Goal: Task Accomplishment & Management: Complete application form

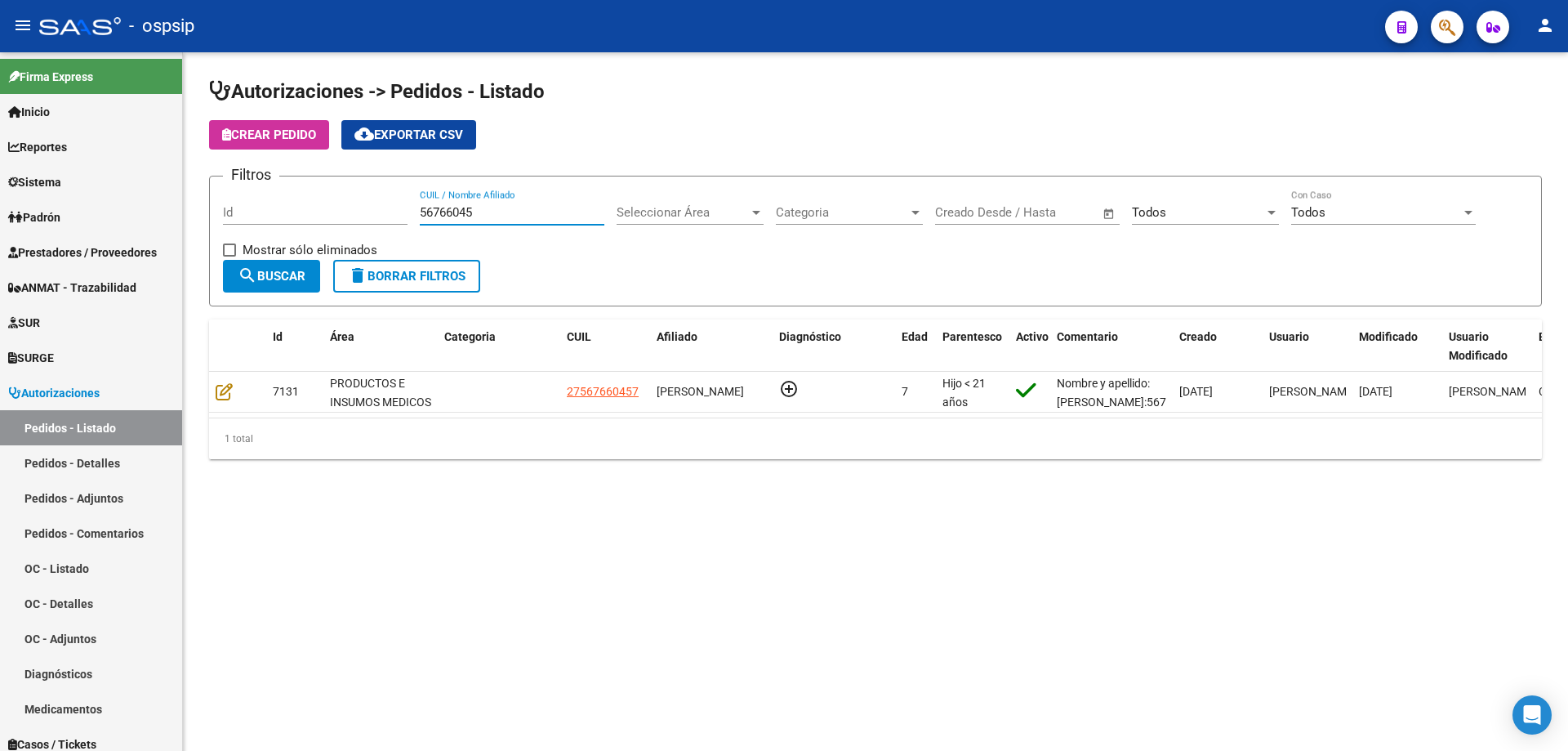
drag, startPoint x: 489, startPoint y: 212, endPoint x: 394, endPoint y: 212, distance: 95.0
click at [396, 212] on div "Filtros Id 56766045 CUIL / Nombre Afiliado Seleccionar Área Seleccionar Área Ca…" at bounding box center [875, 224] width 1305 height 70
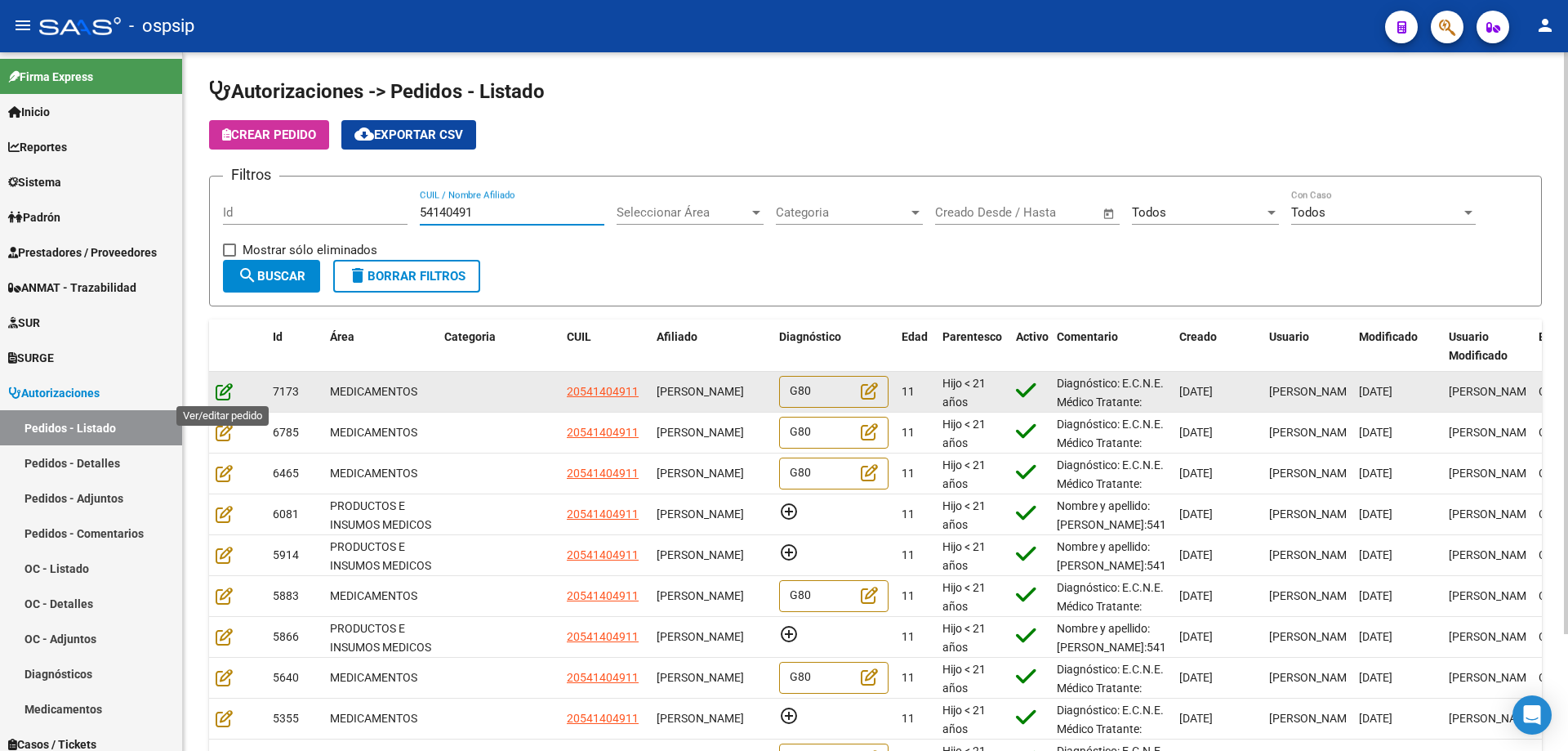
type input "54140491"
click at [227, 392] on icon at bounding box center [225, 391] width 17 height 18
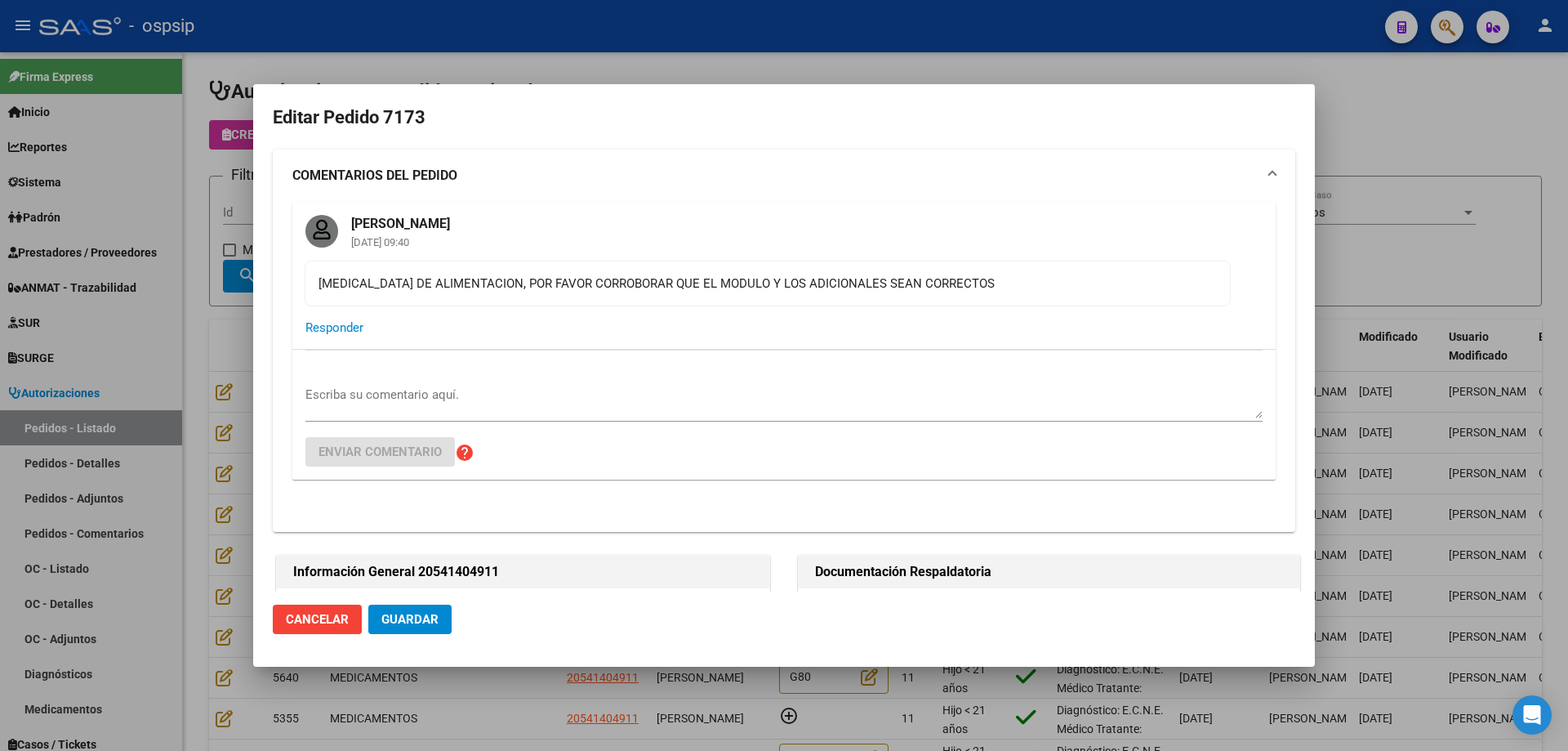
type input "[PERSON_NAME]"
type input "[GEOGRAPHIC_DATA], [PERSON_NAME], [GEOGRAPHIC_DATA] 1363"
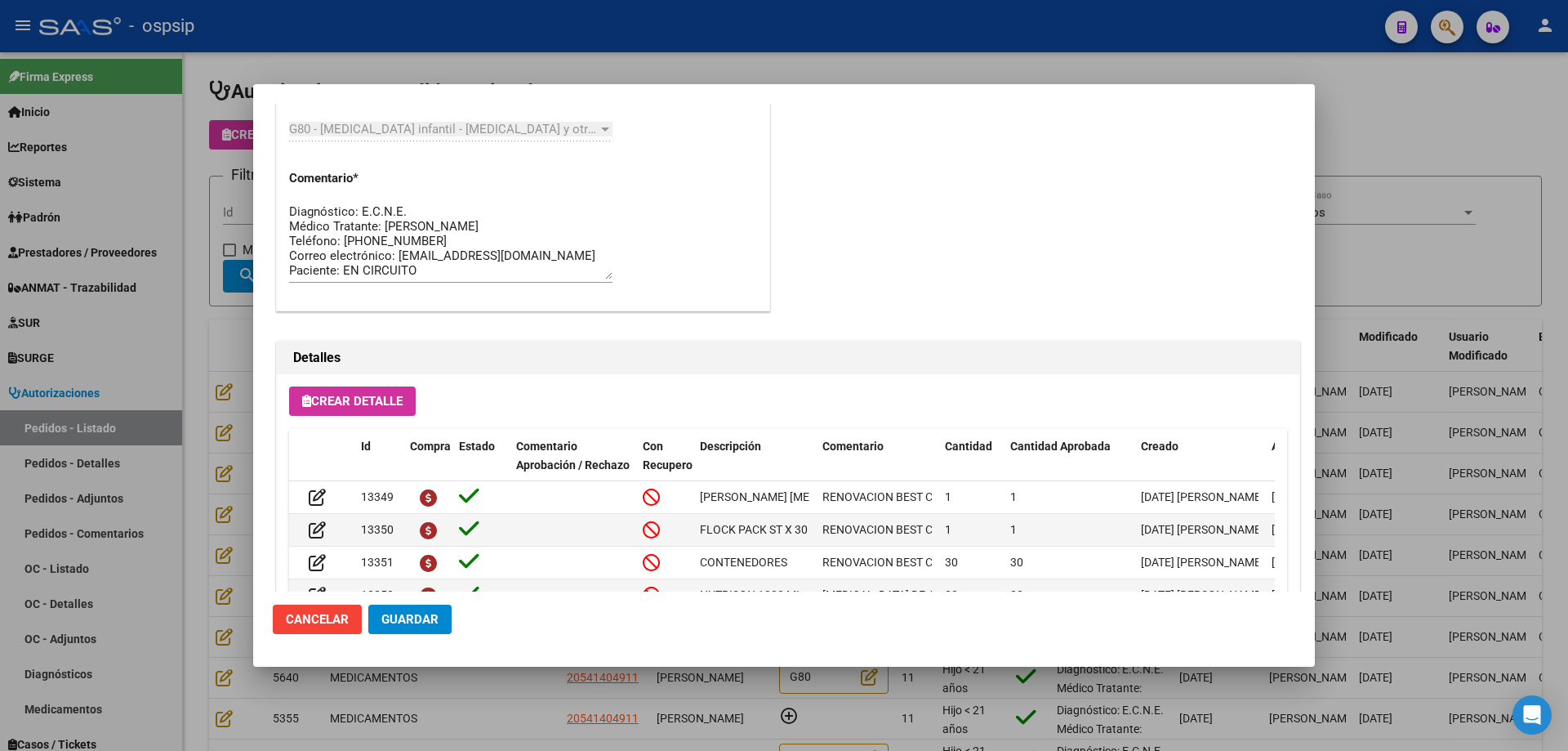
scroll to position [1144, 0]
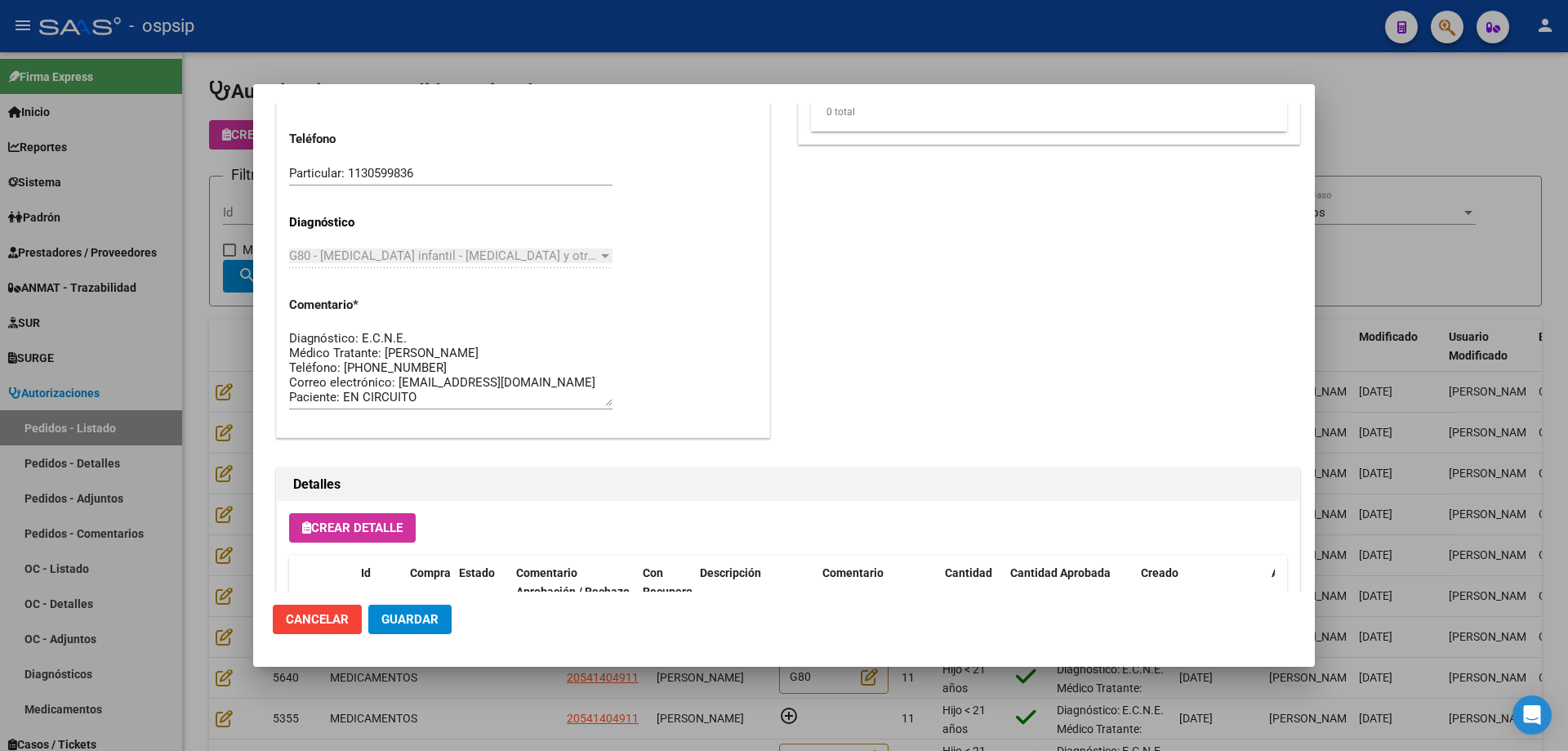
click at [783, 14] on div at bounding box center [784, 375] width 1568 height 751
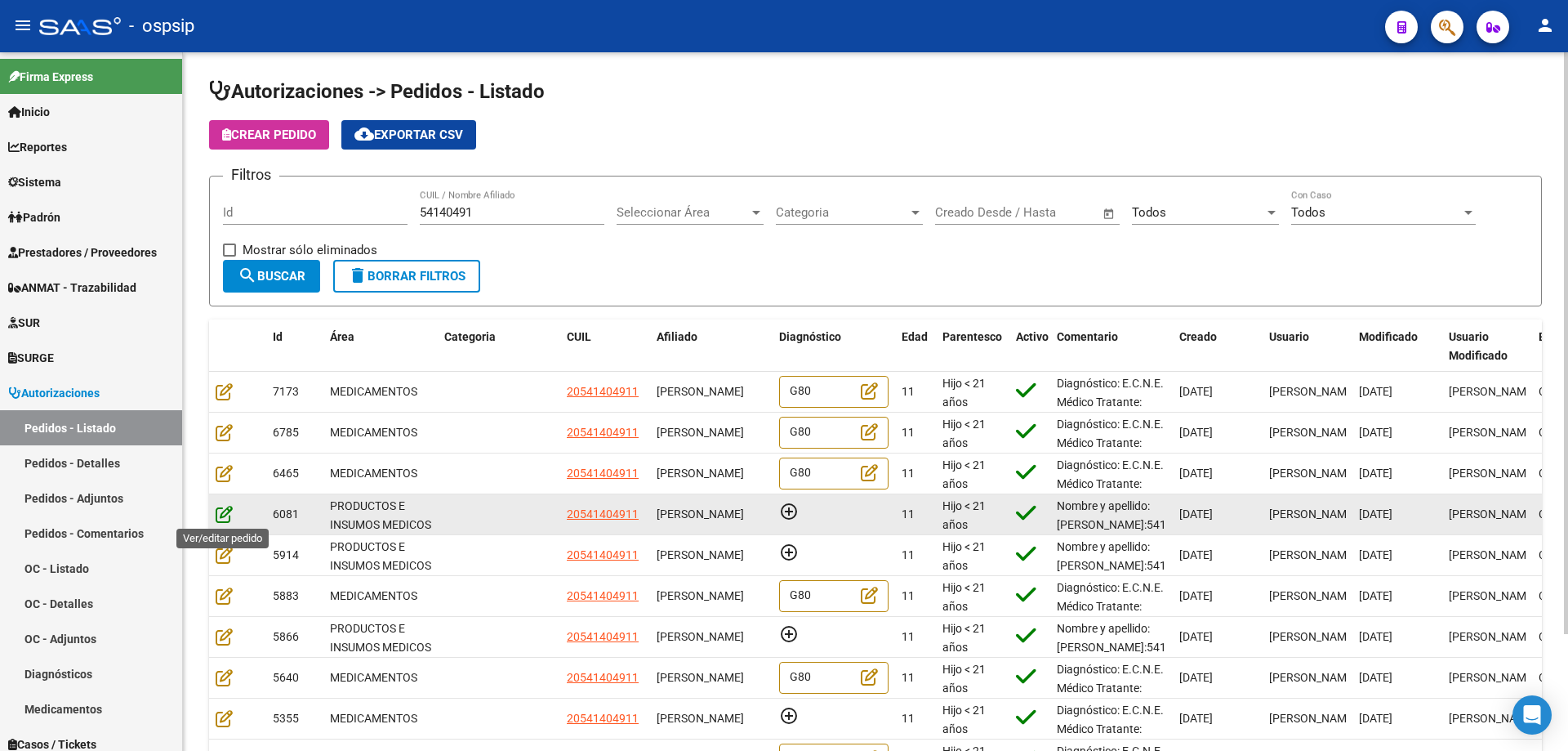
click at [225, 519] on icon at bounding box center [225, 513] width 17 height 18
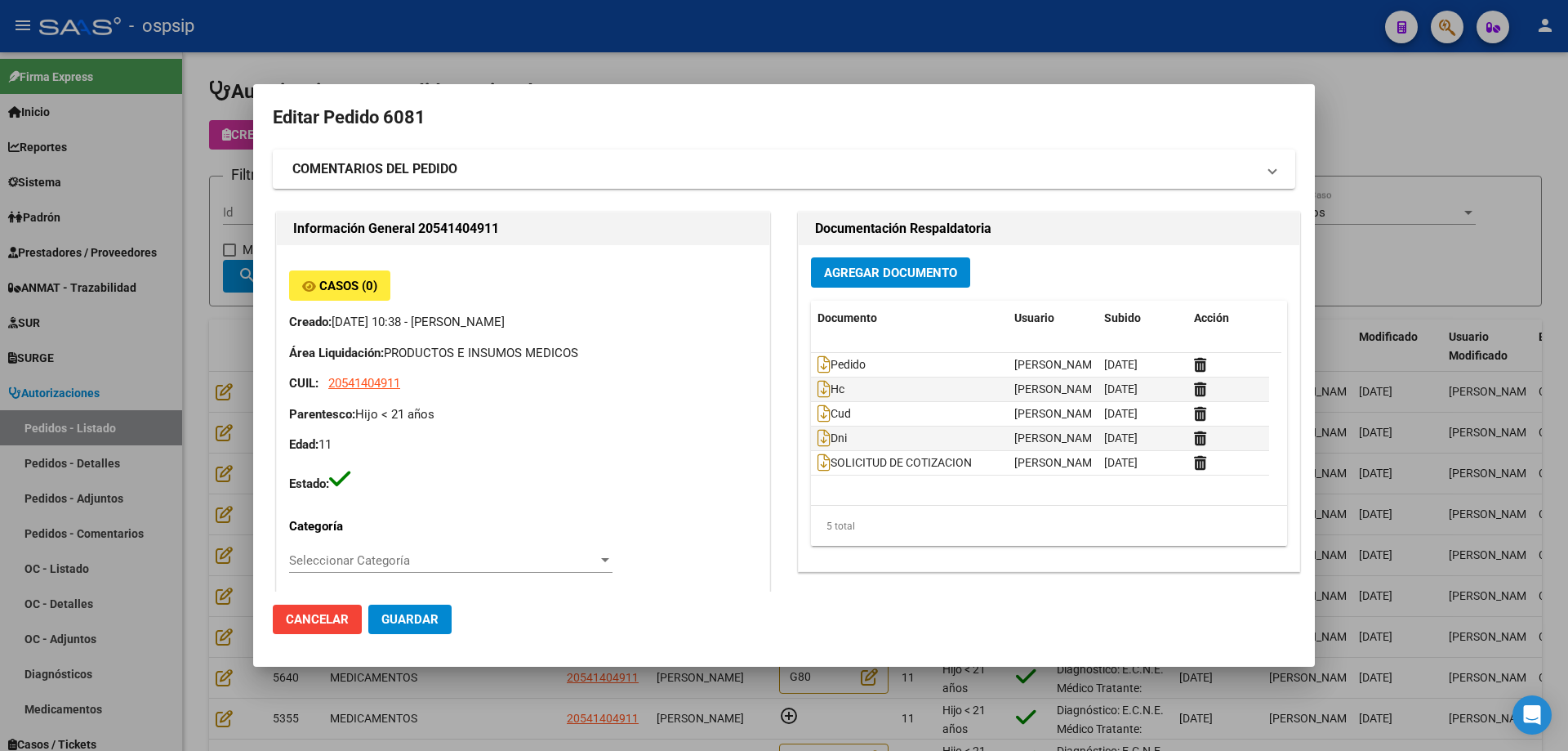
type input "[PERSON_NAME]"
type input "[GEOGRAPHIC_DATA], [PERSON_NAME], [GEOGRAPHIC_DATA] 1363"
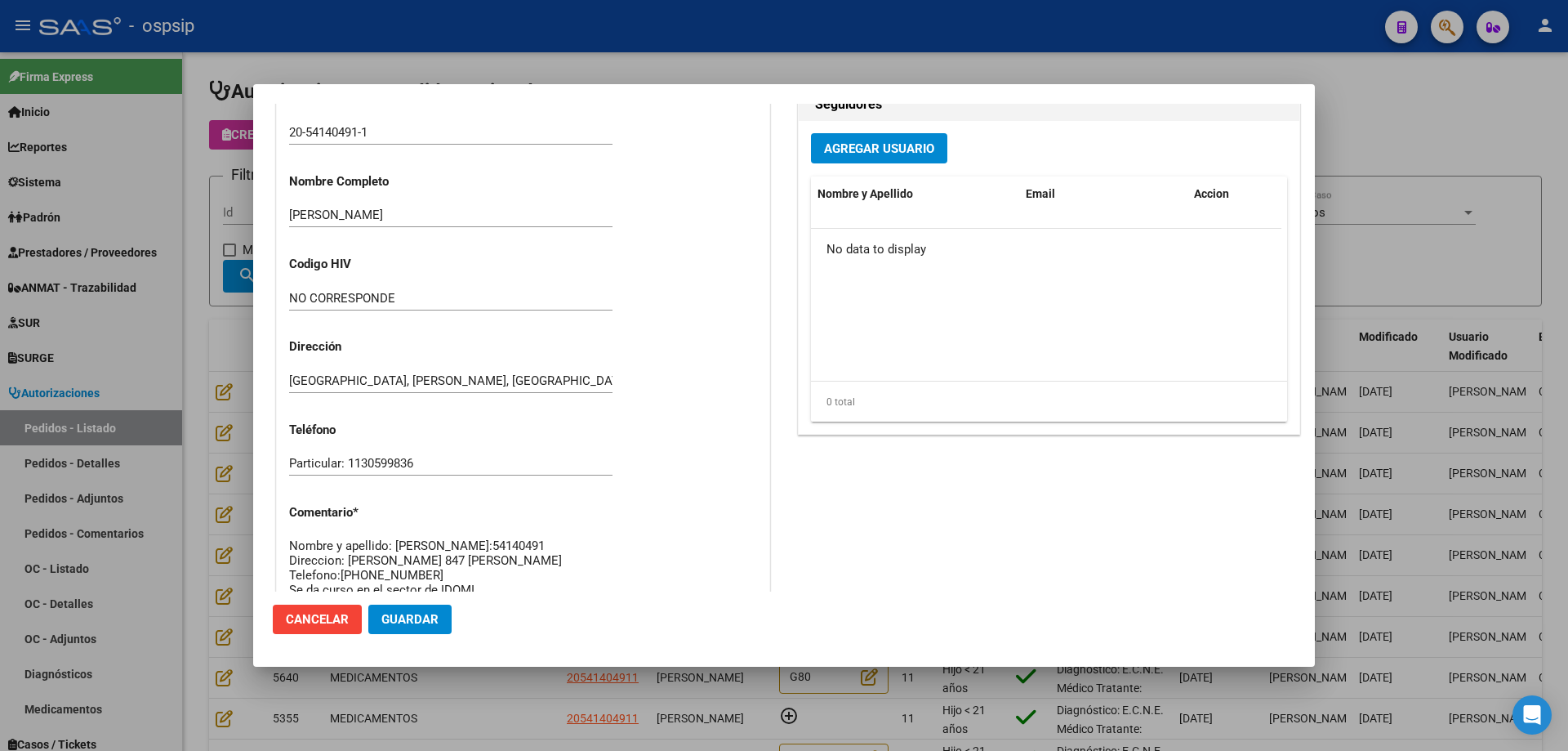
scroll to position [408, 0]
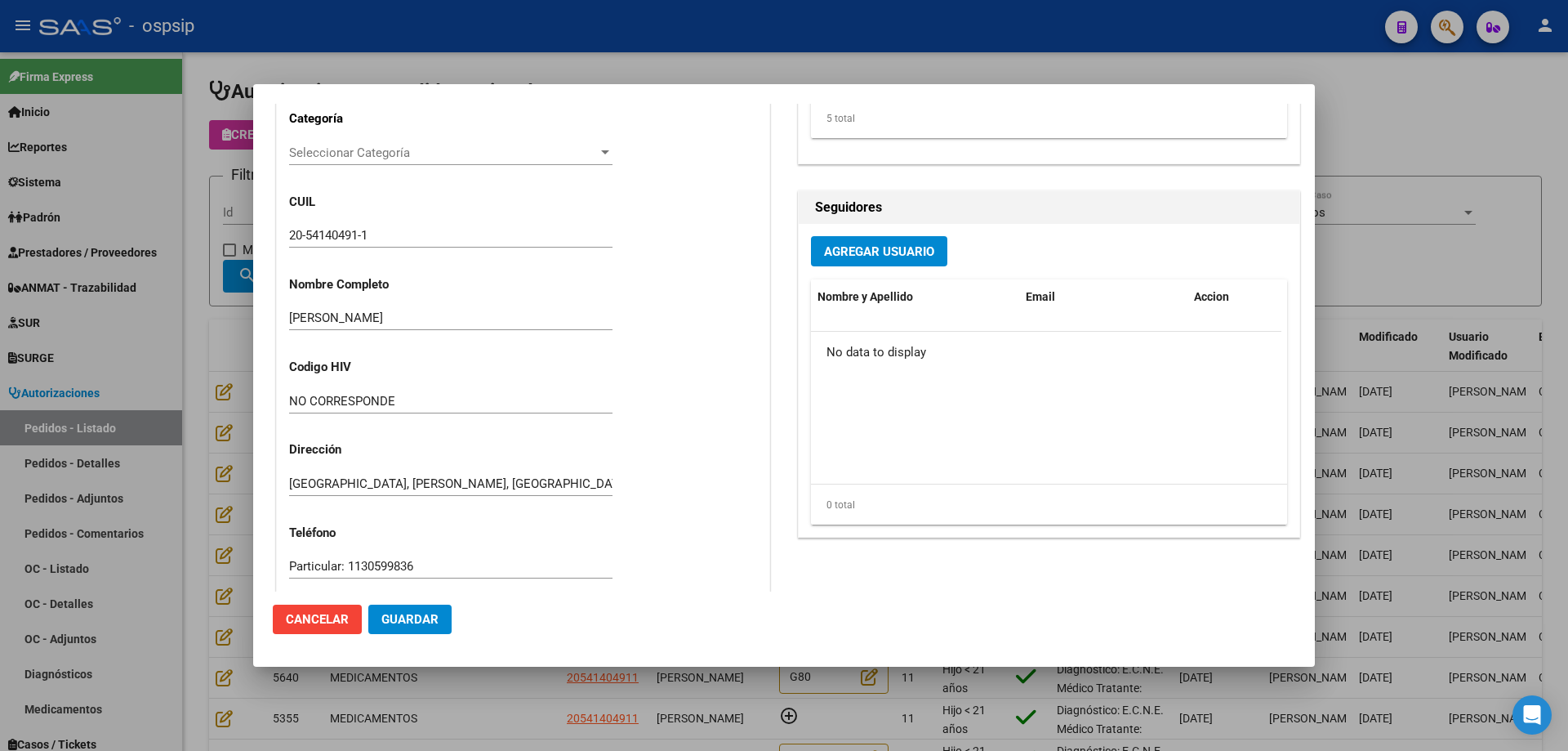
click at [806, 48] on div at bounding box center [784, 375] width 1568 height 751
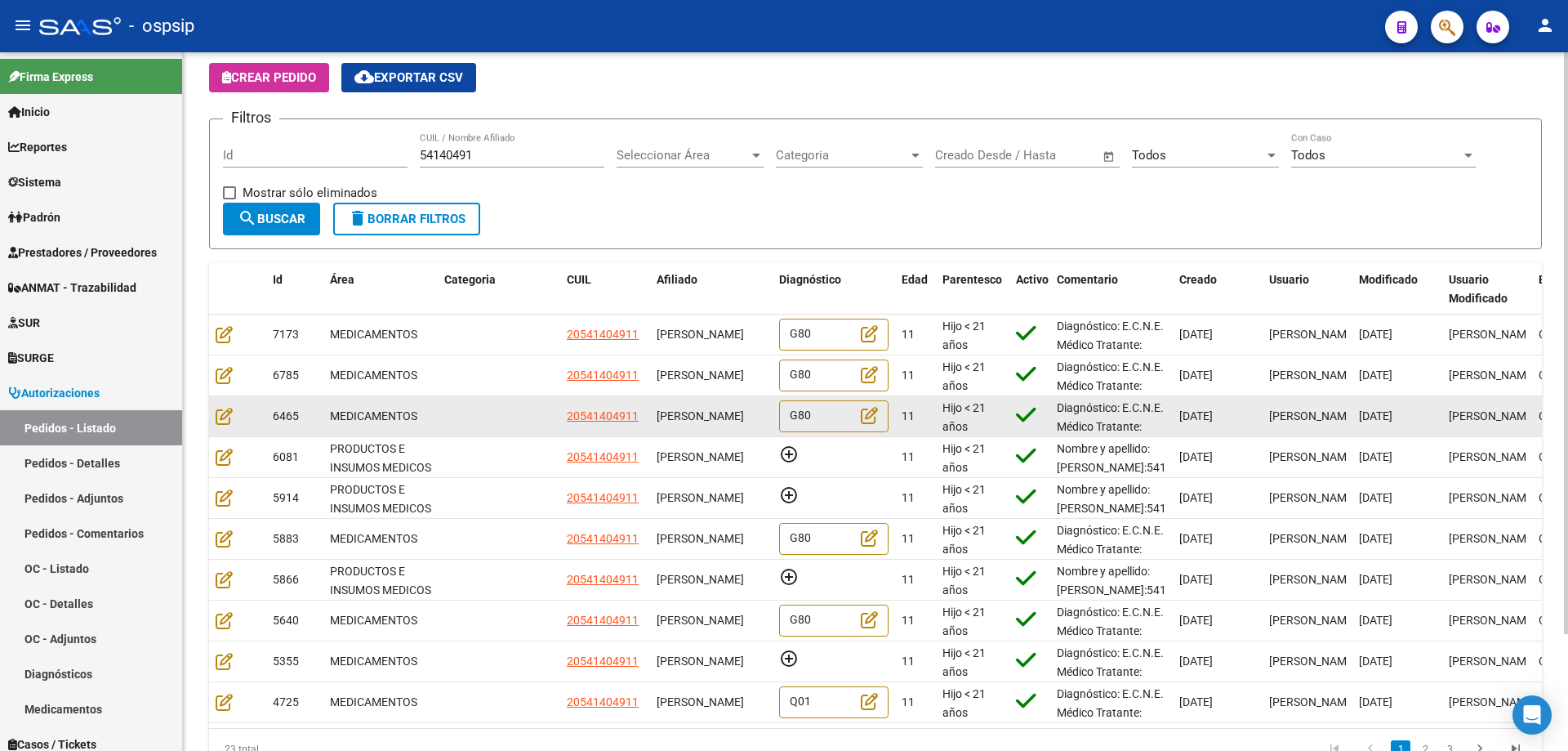
scroll to position [82, 0]
